Goal: Transaction & Acquisition: Purchase product/service

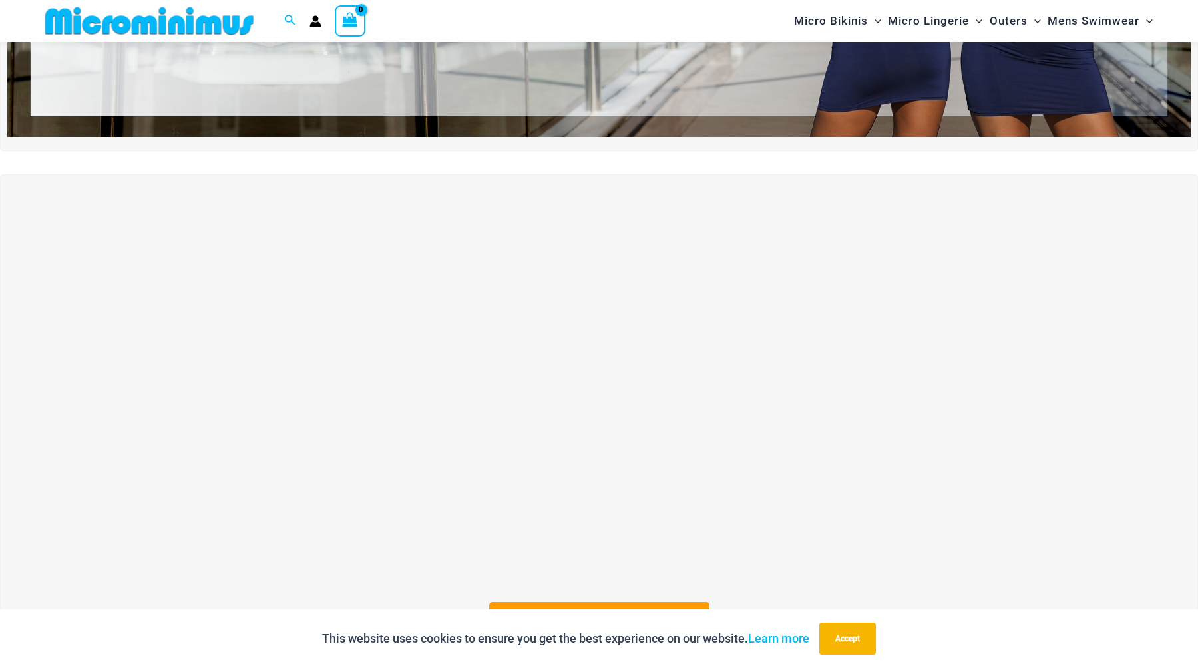
scroll to position [434, 0]
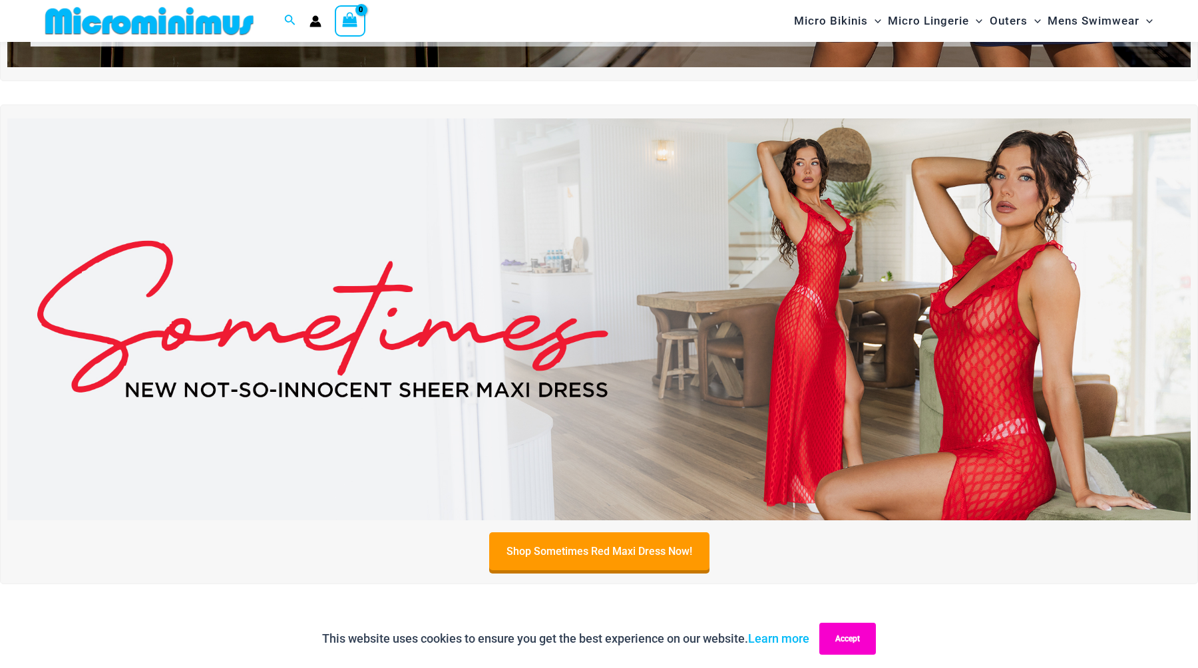
click at [836, 641] on button "Accept" at bounding box center [847, 639] width 57 height 32
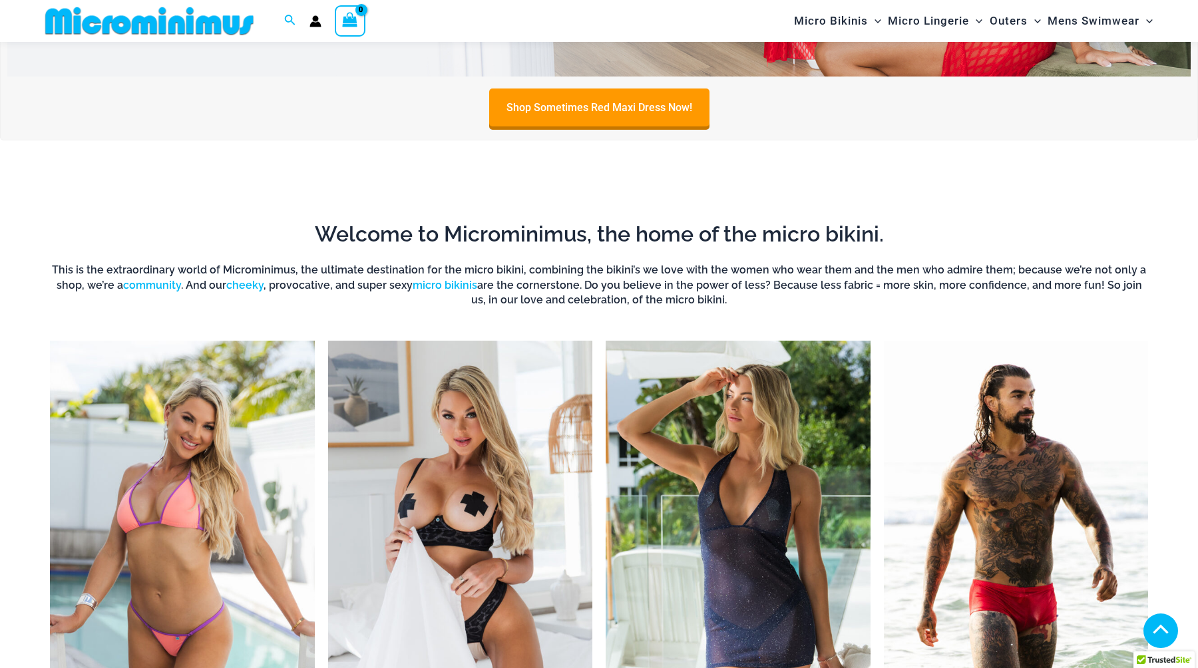
scroll to position [911, 0]
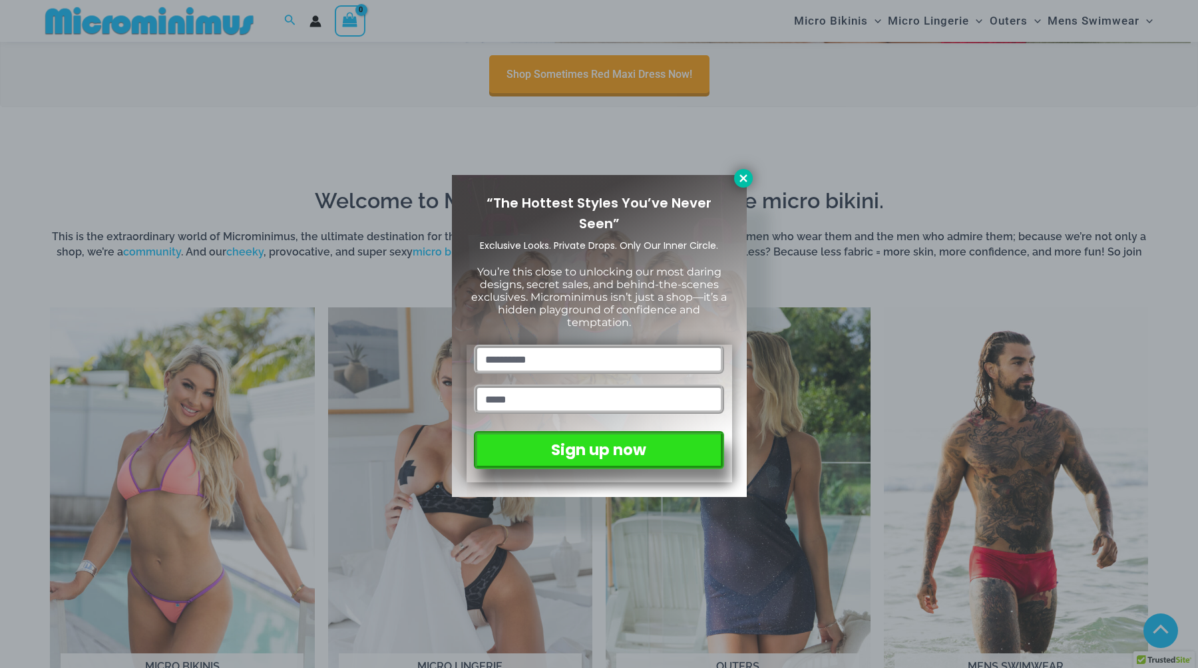
click at [739, 176] on icon at bounding box center [743, 178] width 12 height 12
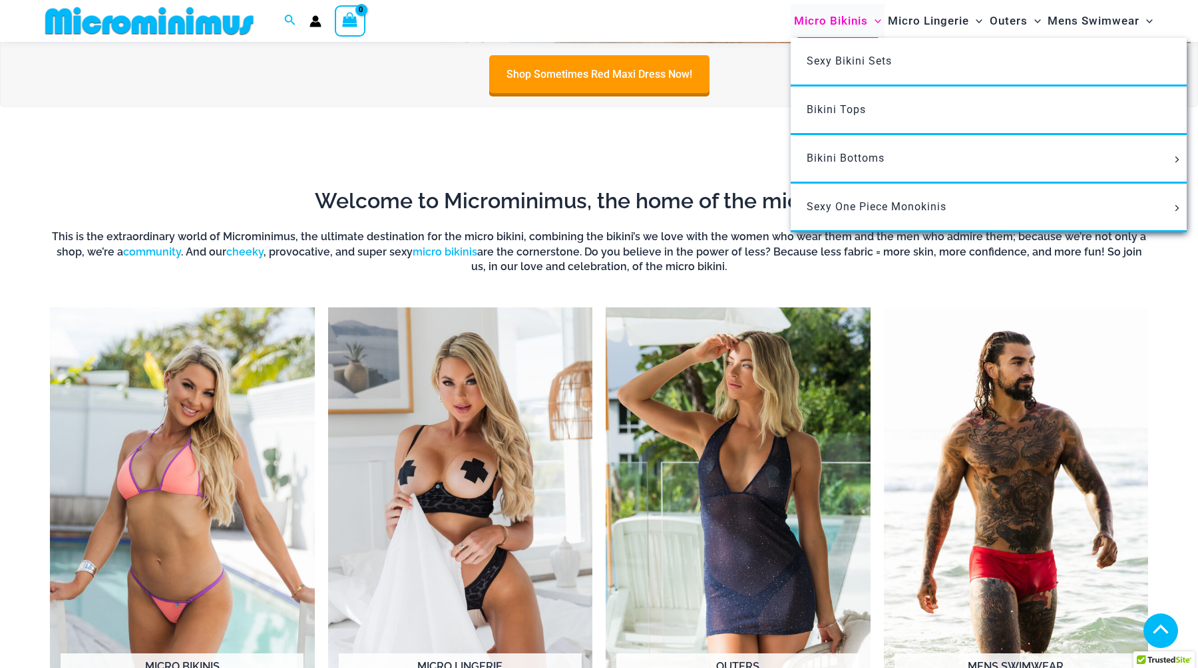
click at [854, 21] on span "Micro Bikinis" at bounding box center [831, 21] width 74 height 34
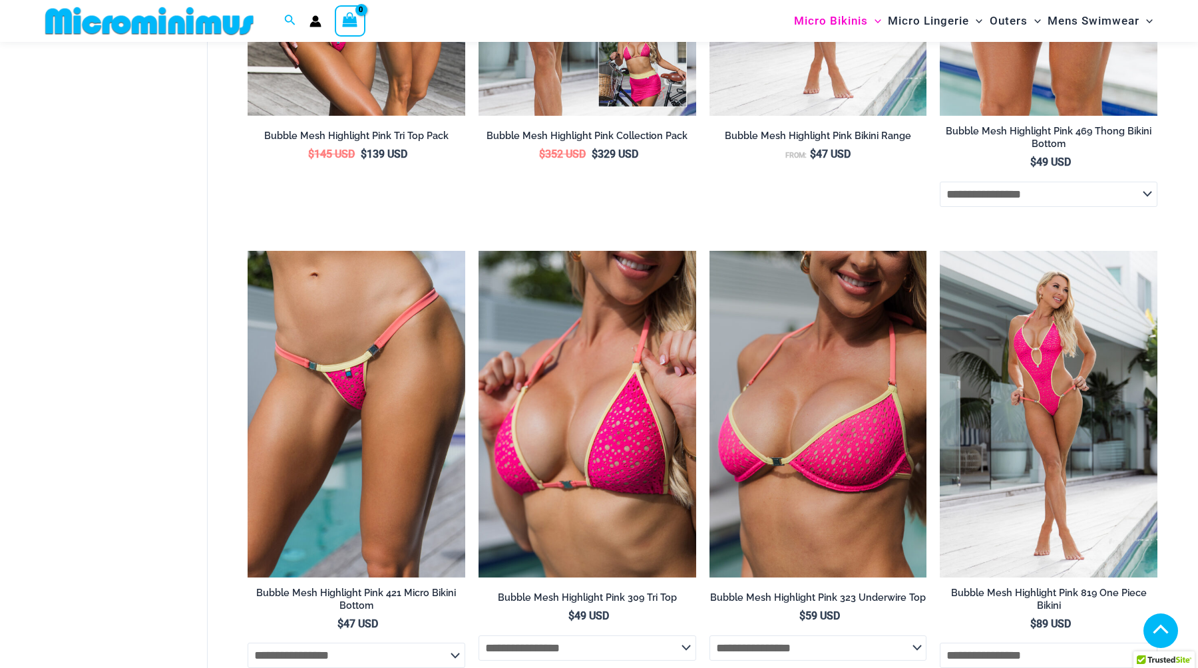
scroll to position [1569, 0]
